Goal: Check status: Check status

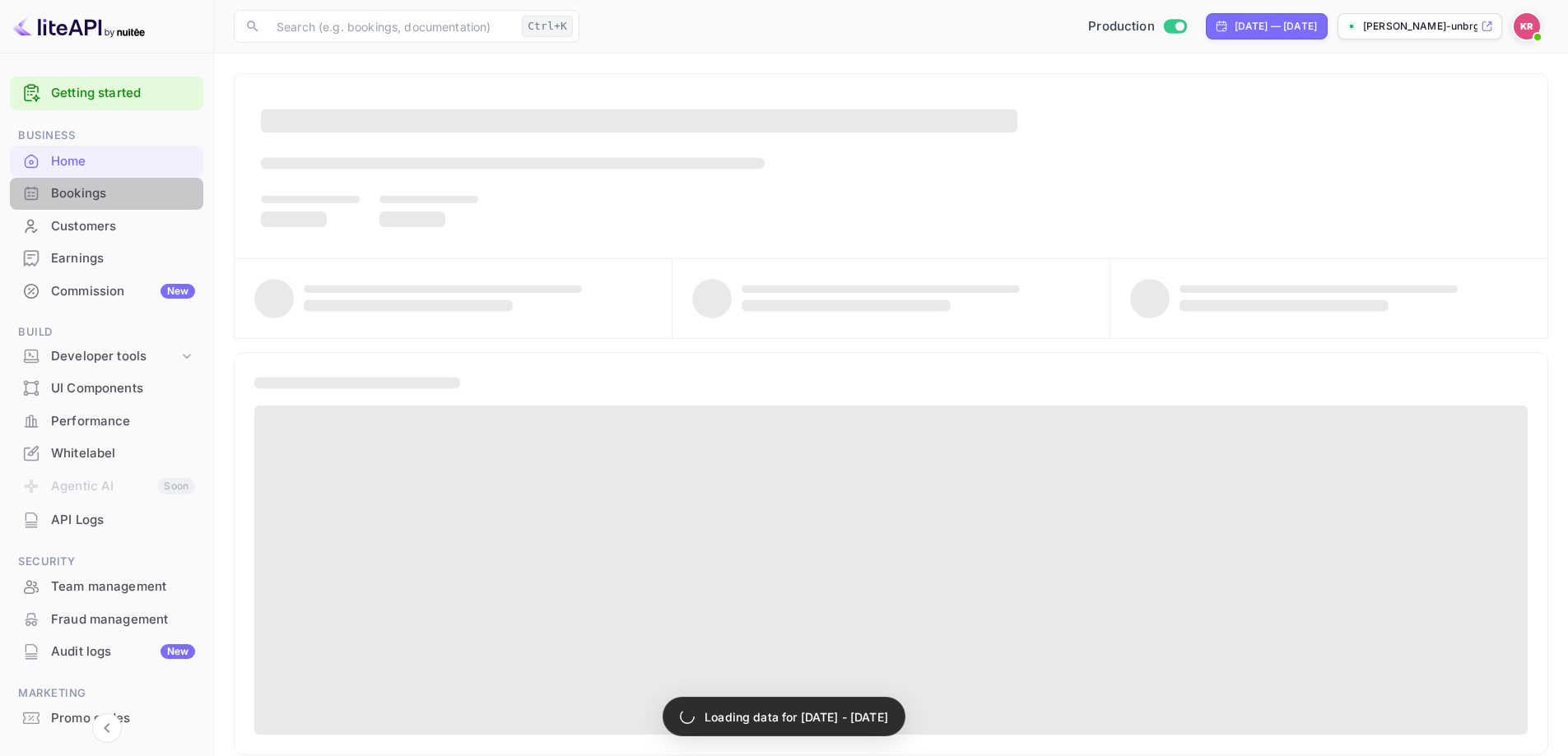
click at [114, 191] on div "Bookings" at bounding box center [123, 194] width 144 height 19
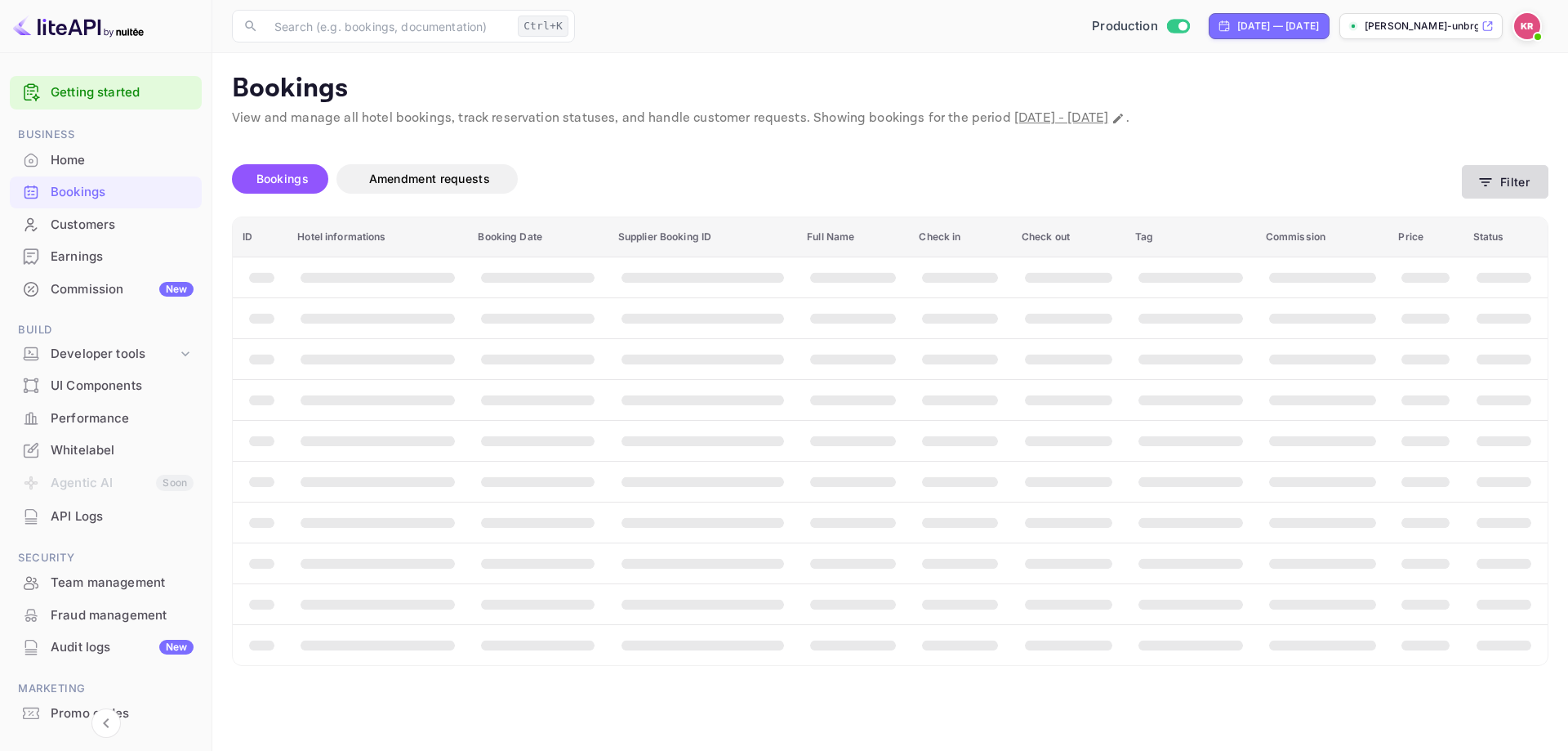
click at [1507, 172] on button "Filter" at bounding box center [1505, 181] width 87 height 33
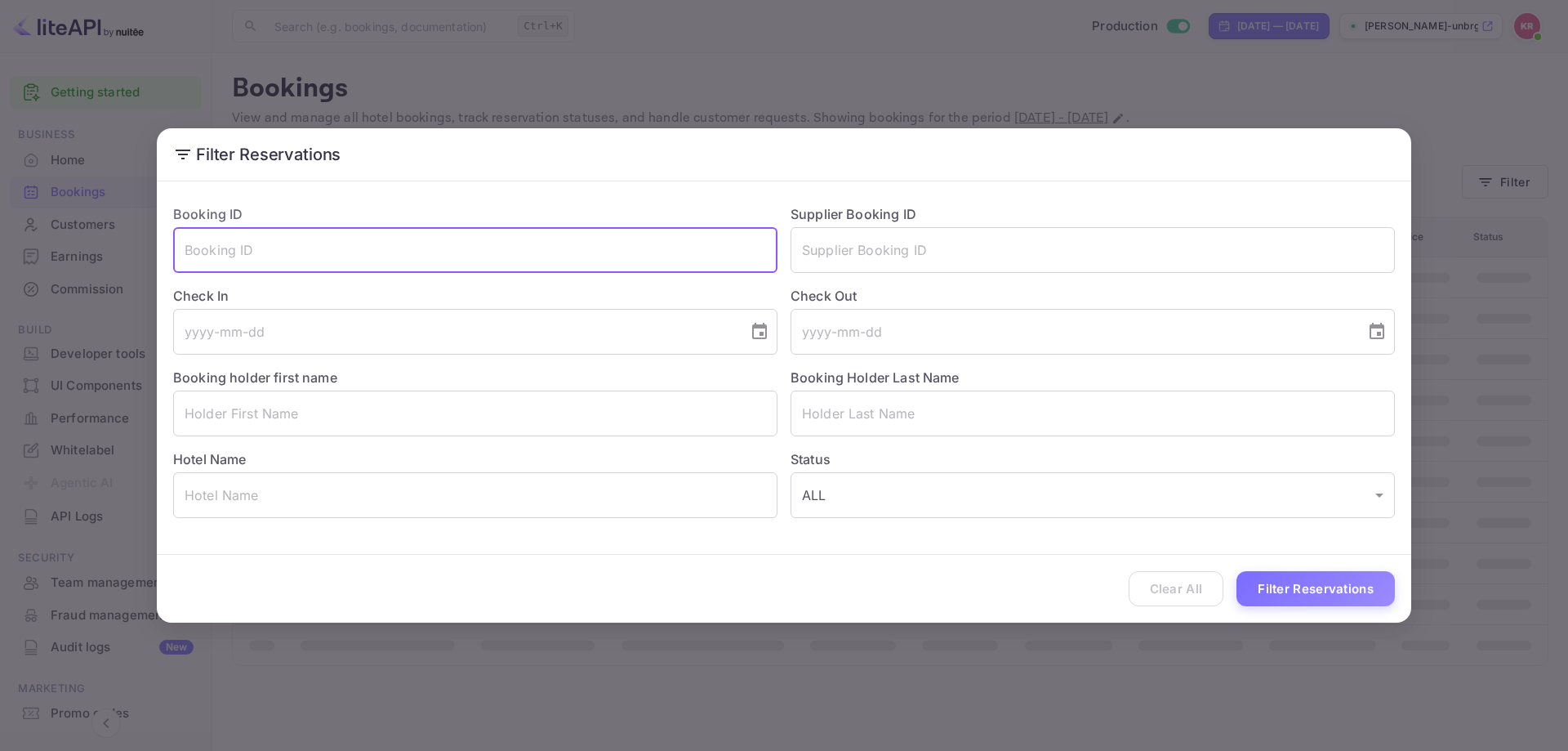
click at [366, 267] on input "text" at bounding box center [475, 249] width 604 height 45
paste input "XtrcAUaFw"
type input "XtrcAUaFw"
click at [1264, 576] on button "Filter Reservations" at bounding box center [1315, 589] width 158 height 35
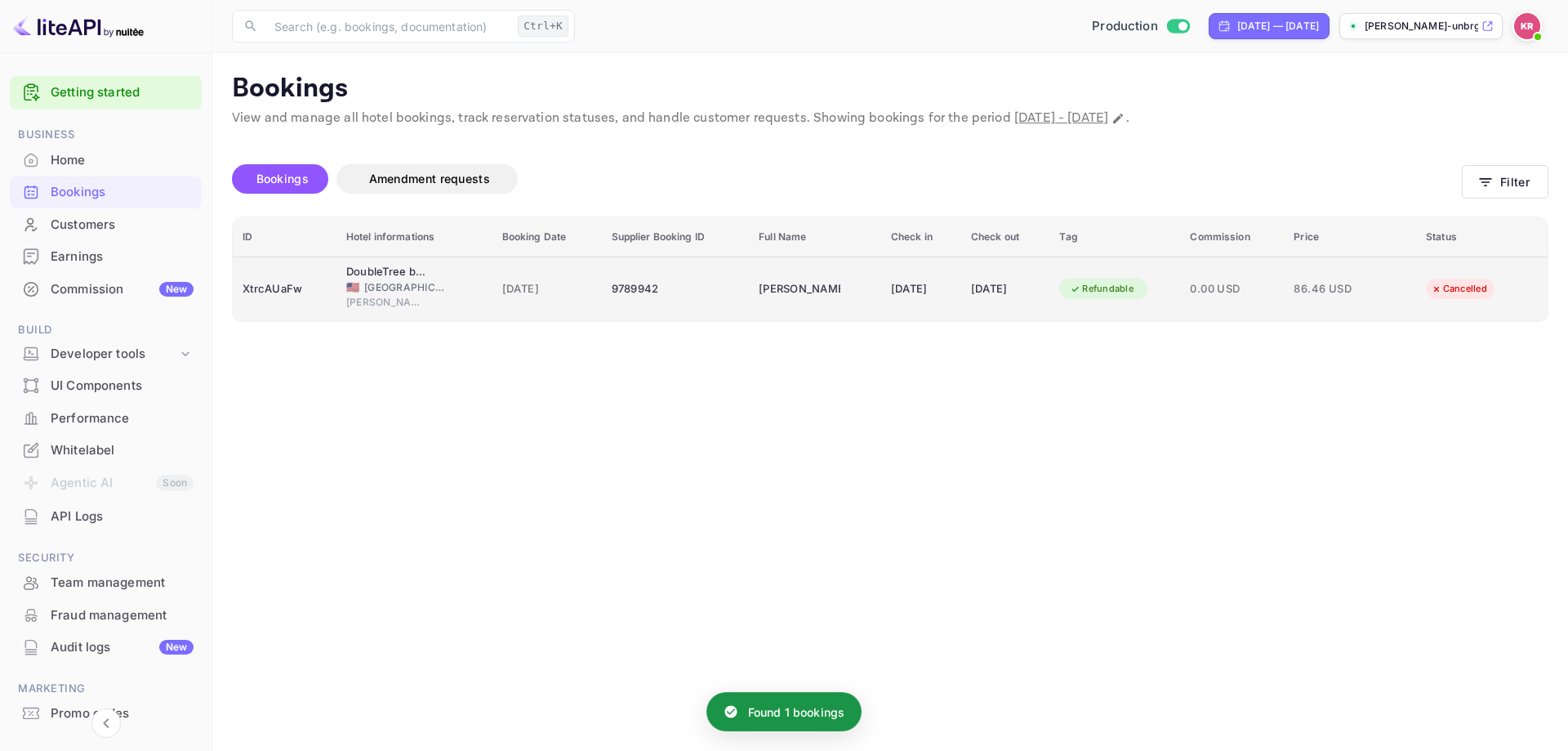
click at [1039, 290] on div "[DATE]" at bounding box center [1005, 289] width 69 height 26
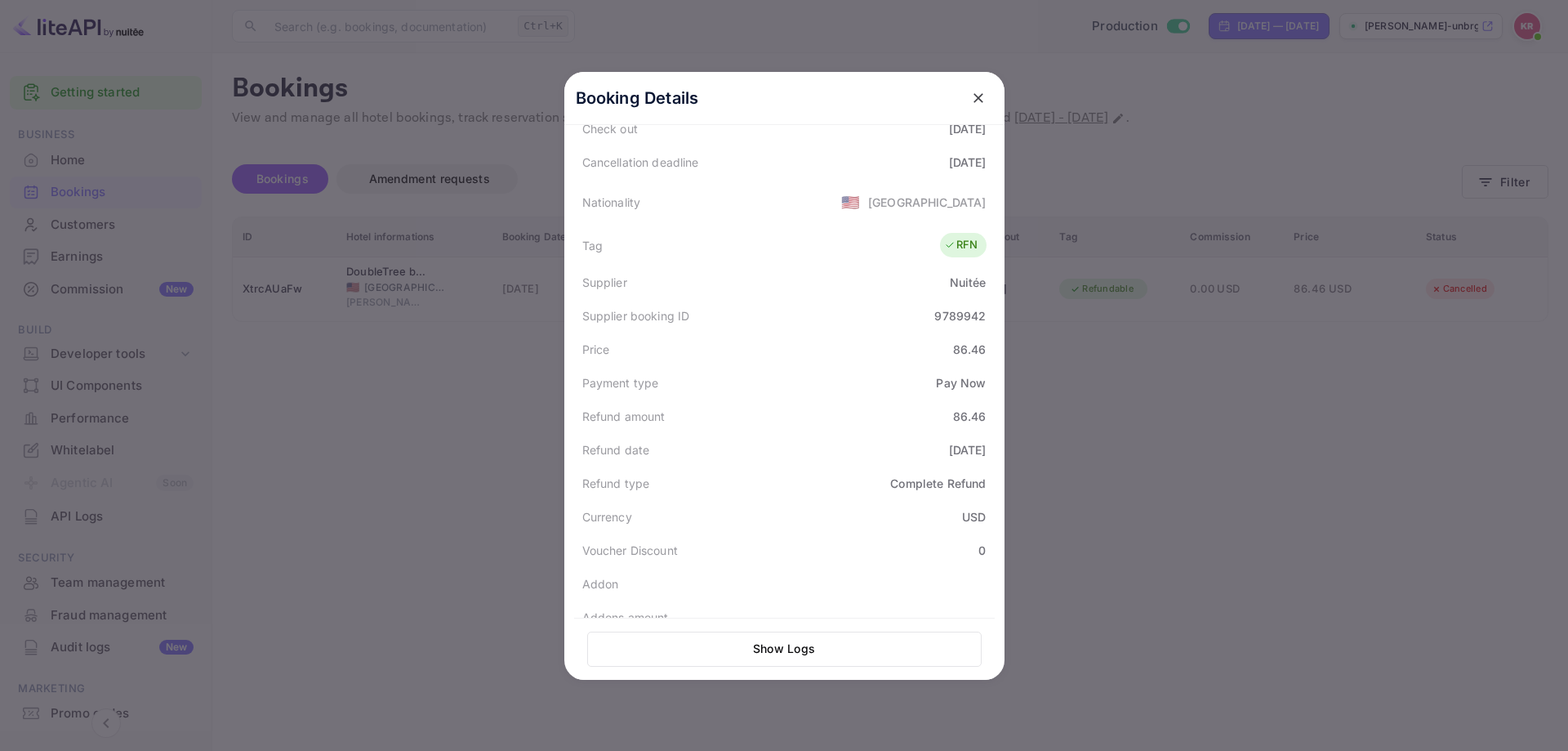
scroll to position [321, 0]
